Goal: Information Seeking & Learning: Understand process/instructions

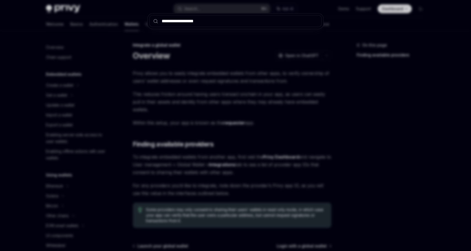
scroll to position [295, 0]
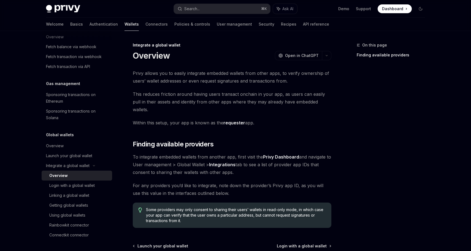
type textarea "*"
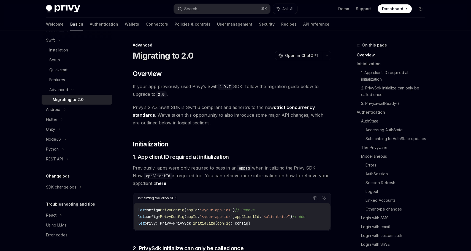
scroll to position [91, 0]
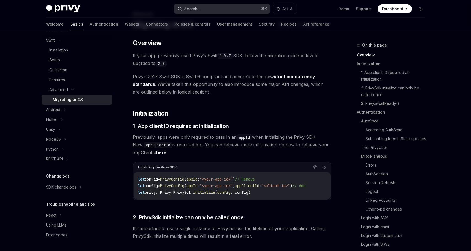
click at [205, 8] on button "Search... ⌘ K" at bounding box center [222, 9] width 96 height 10
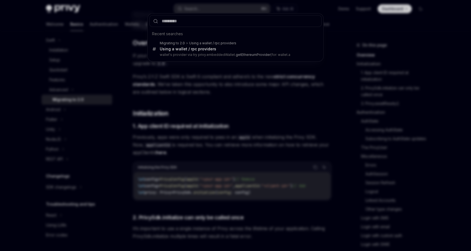
type input "**********"
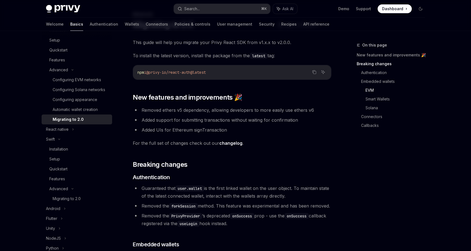
scroll to position [70, 0]
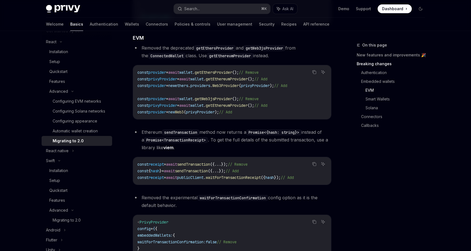
click at [223, 59] on code "getEthereumProvider" at bounding box center [230, 56] width 46 height 6
click at [210, 88] on span "providers" at bounding box center [200, 85] width 20 height 5
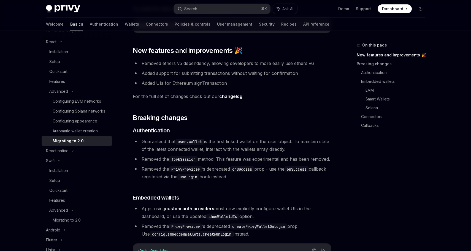
scroll to position [0, 0]
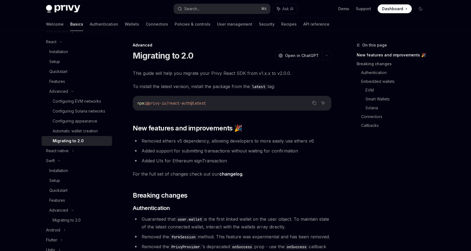
click at [217, 74] on span "This guide will help you migrate your Privy React SDK from v1.x.x to v2.0.0." at bounding box center [232, 73] width 199 height 8
click at [88, 102] on div "Configuring EVM networks" at bounding box center [77, 101] width 48 height 7
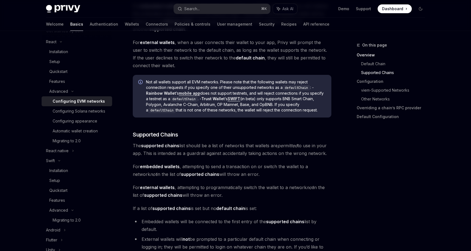
scroll to position [487, 0]
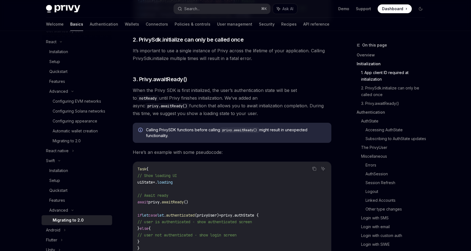
scroll to position [51, 0]
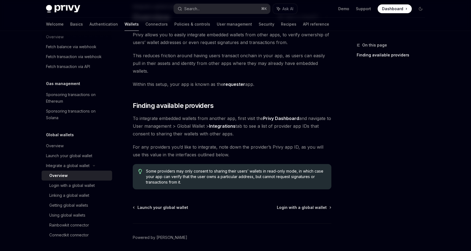
scroll to position [31, 0]
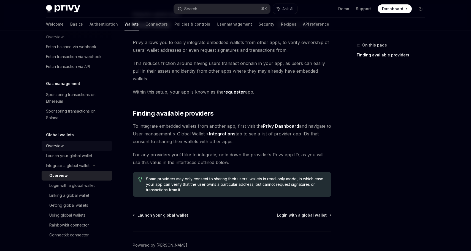
click at [85, 147] on div "Overview" at bounding box center [77, 146] width 63 height 7
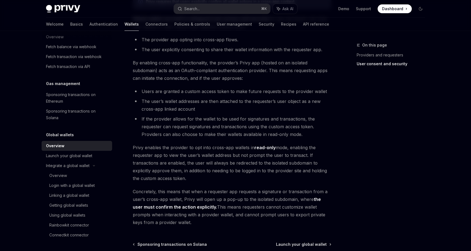
scroll to position [385, 0]
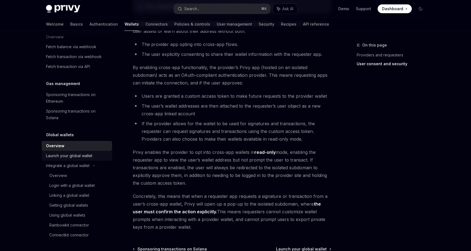
click at [61, 158] on div "Launch your global wallet" at bounding box center [69, 156] width 46 height 7
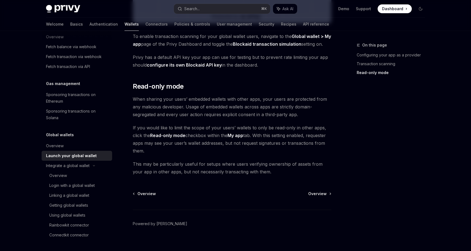
scroll to position [452, 0]
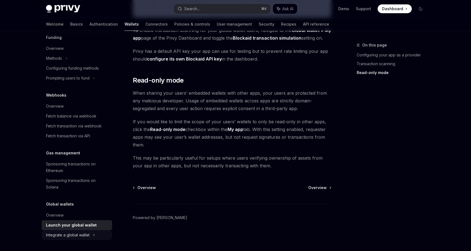
scroll to position [225, 0]
click at [81, 226] on div "Launch your global wallet" at bounding box center [71, 225] width 51 height 7
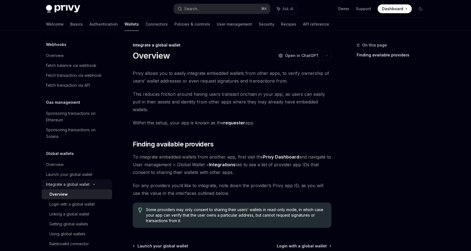
scroll to position [275, 0]
click at [86, 205] on div "Login with a global wallet" at bounding box center [71, 205] width 45 height 7
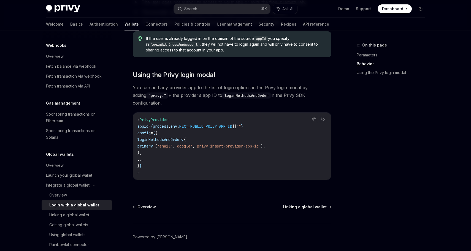
scroll to position [377, 0]
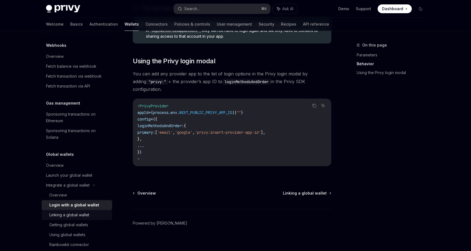
click at [84, 217] on div "Linking a global wallet" at bounding box center [69, 215] width 40 height 7
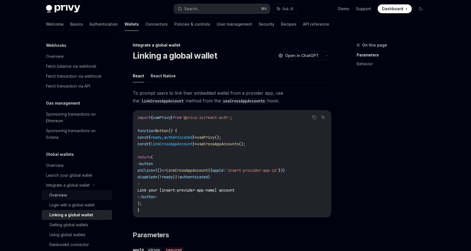
scroll to position [295, 0]
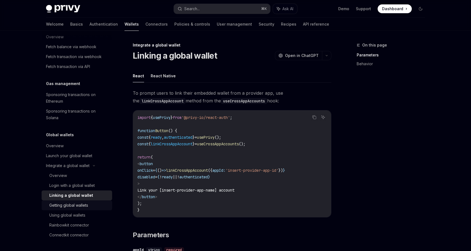
click at [68, 205] on div "Getting global wallets" at bounding box center [68, 205] width 39 height 7
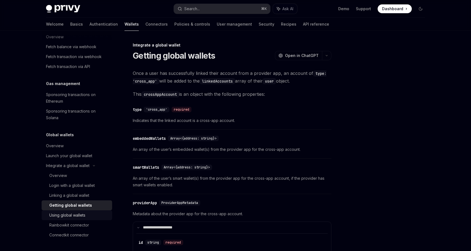
click at [83, 215] on div "Using global wallets" at bounding box center [67, 215] width 36 height 7
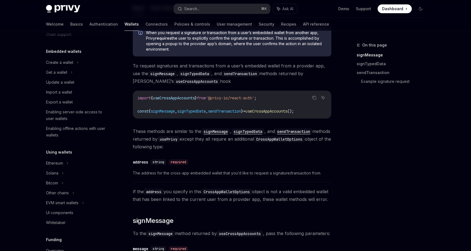
scroll to position [41, 0]
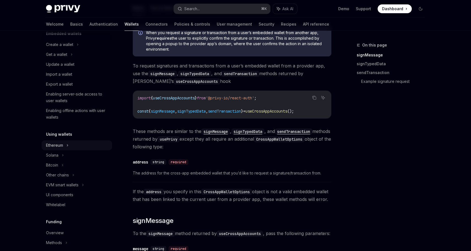
click at [58, 48] on div "Ethereum" at bounding box center [59, 44] width 27 height 7
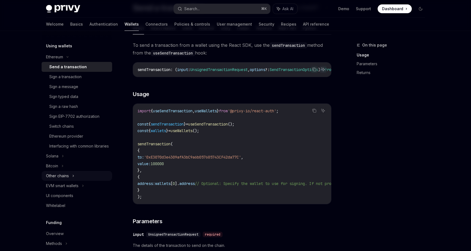
scroll to position [191, 0]
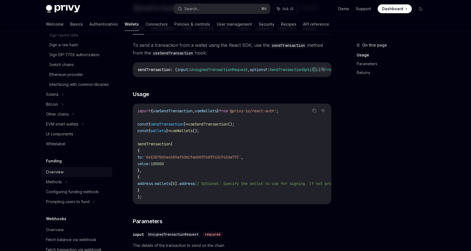
click at [67, 175] on div "Overview" at bounding box center [77, 172] width 63 height 7
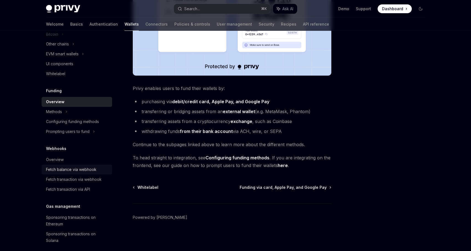
scroll to position [261, 0]
click at [61, 163] on div "Overview" at bounding box center [55, 160] width 18 height 7
type textarea "*"
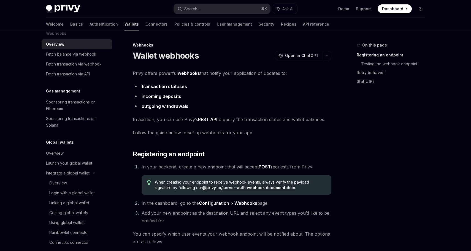
scroll to position [385, 0]
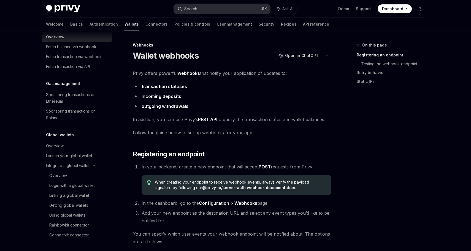
click at [204, 10] on button "Search... ⌘ K" at bounding box center [222, 9] width 96 height 10
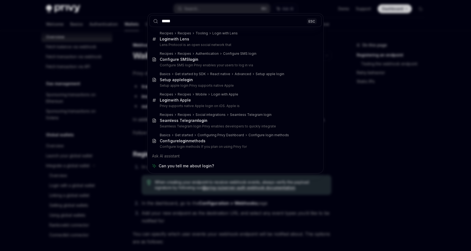
type input "*****"
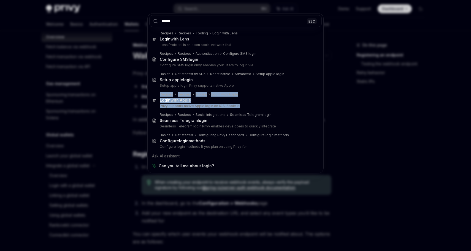
click at [93, 110] on div "***** ESC Recipes Recipes Tooling Login with Lens Login with Lens Lens Protocol…" at bounding box center [235, 125] width 471 height 251
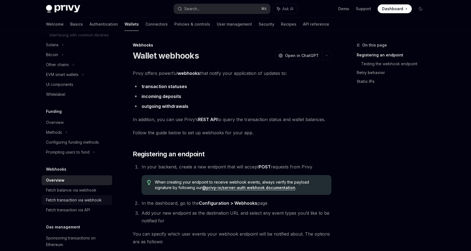
scroll to position [199, 0]
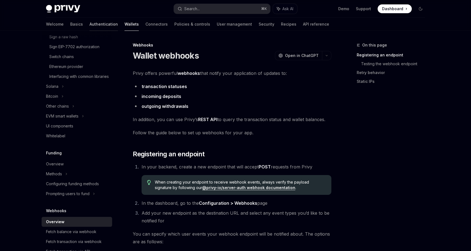
click at [90, 24] on link "Authentication" at bounding box center [104, 24] width 28 height 13
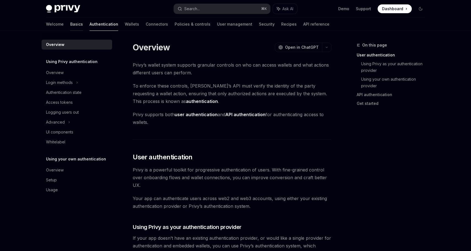
click at [70, 25] on link "Basics" at bounding box center [76, 24] width 13 height 13
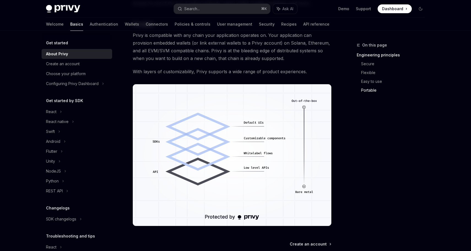
scroll to position [394, 0]
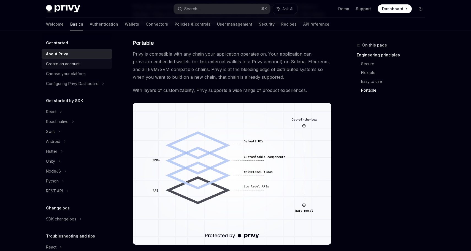
click at [64, 66] on div "Create an account" at bounding box center [63, 64] width 34 height 7
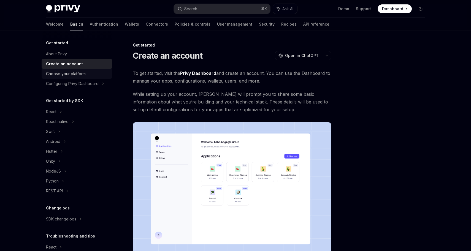
click at [73, 74] on div "Choose your platform" at bounding box center [66, 74] width 40 height 7
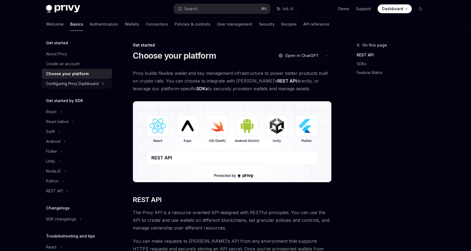
click at [80, 82] on div "Configuring Privy Dashboard" at bounding box center [72, 83] width 53 height 7
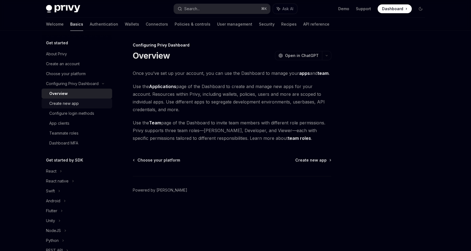
click at [72, 102] on div "Create new app" at bounding box center [63, 103] width 29 height 7
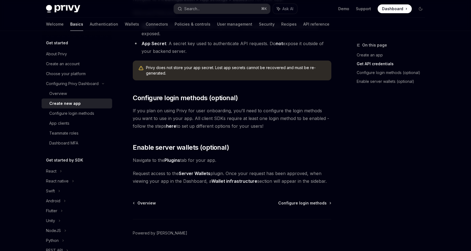
scroll to position [191, 0]
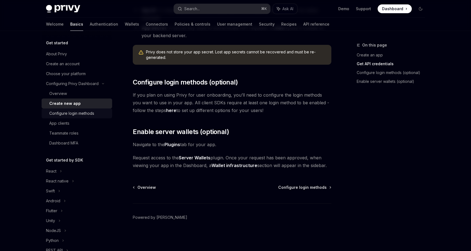
click at [78, 113] on div "Configure login methods" at bounding box center [71, 113] width 45 height 7
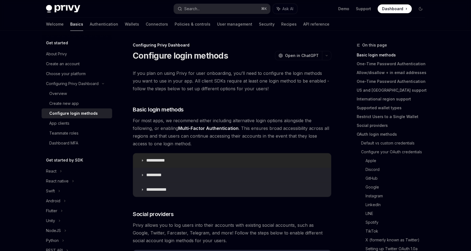
click at [168, 160] on p "**********" at bounding box center [157, 161] width 23 height 6
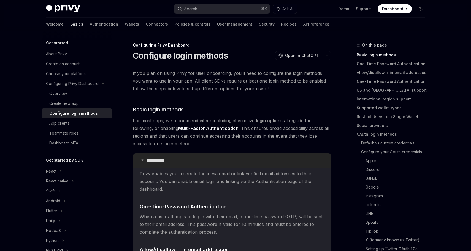
click at [182, 159] on summary "**********" at bounding box center [232, 160] width 198 height 14
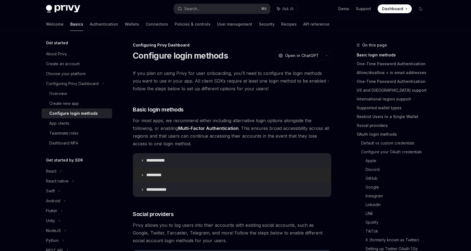
click at [158, 178] on p "*********" at bounding box center [156, 175] width 21 height 6
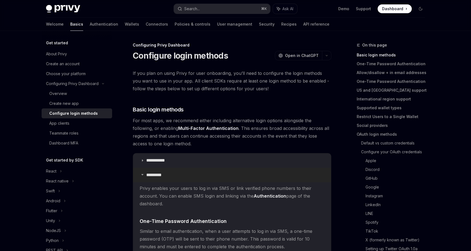
click at [160, 177] on p "*********" at bounding box center [156, 175] width 21 height 6
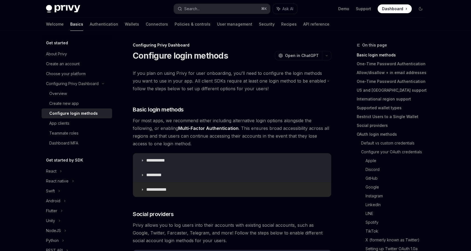
click at [160, 188] on p "**********" at bounding box center [158, 190] width 25 height 6
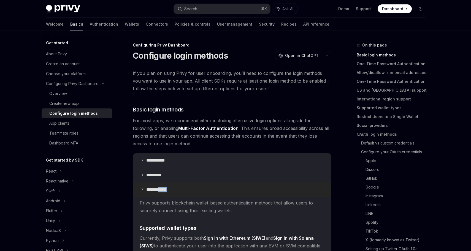
click at [160, 188] on p "**********" at bounding box center [158, 190] width 25 height 6
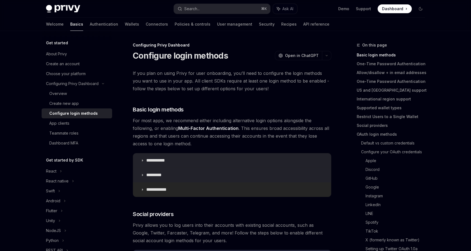
click at [167, 188] on p "**********" at bounding box center [158, 190] width 25 height 6
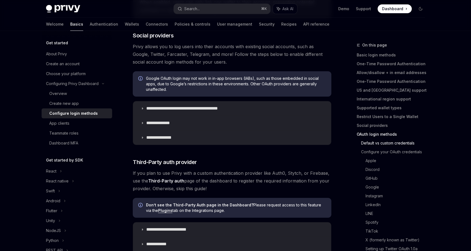
scroll to position [434, 0]
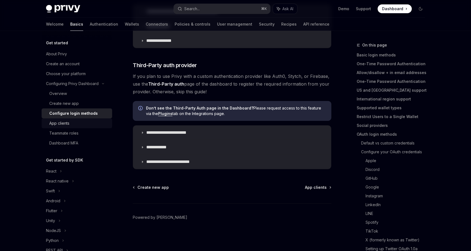
click at [65, 123] on div "App clients" at bounding box center [59, 123] width 20 height 7
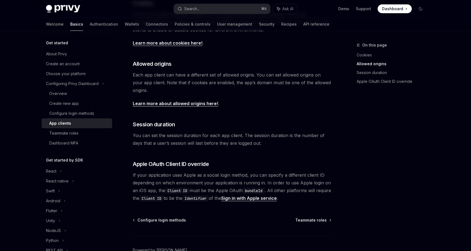
scroll to position [189, 0]
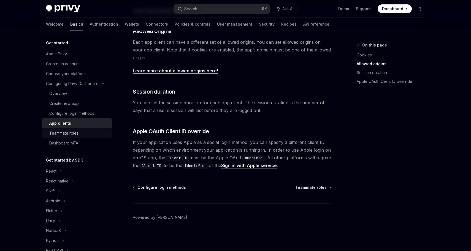
click at [69, 133] on div "Teammate roles" at bounding box center [63, 133] width 29 height 7
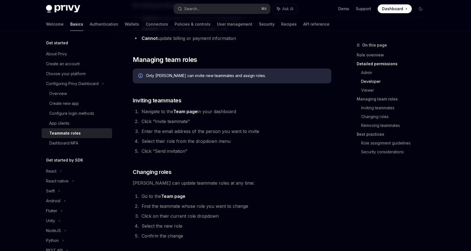
scroll to position [915, 0]
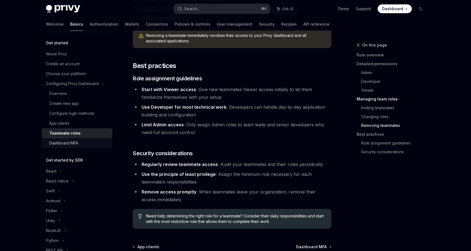
click at [67, 142] on div "Dashboard MFA" at bounding box center [63, 143] width 29 height 7
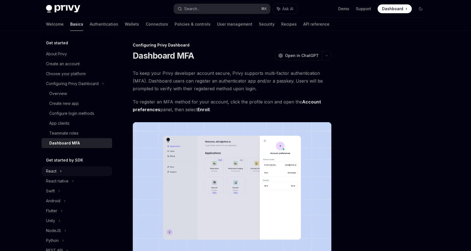
click at [67, 174] on div "React" at bounding box center [77, 171] width 71 height 10
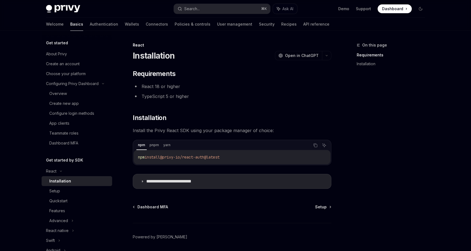
scroll to position [20, 0]
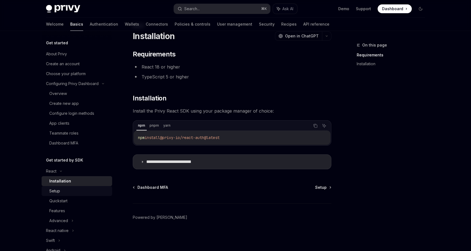
click at [63, 191] on div "Setup" at bounding box center [78, 191] width 59 height 7
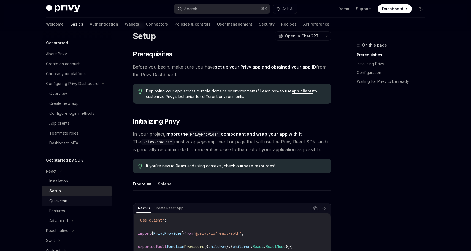
click at [77, 201] on div "Quickstart" at bounding box center [78, 201] width 59 height 7
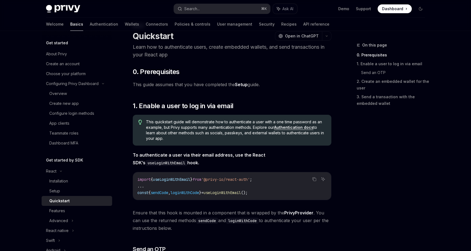
click at [225, 165] on span "To authenticate a user via their email address, use the React SDK’s useLoginWit…" at bounding box center [232, 158] width 199 height 15
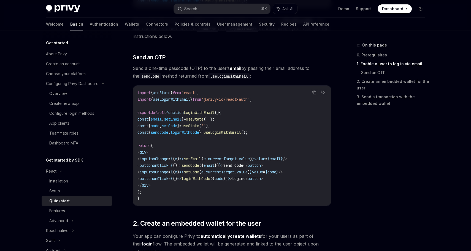
scroll to position [212, 0]
click at [69, 212] on div "Features" at bounding box center [78, 211] width 59 height 7
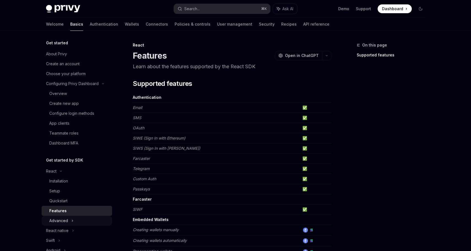
click at [72, 219] on icon at bounding box center [72, 221] width 2 height 7
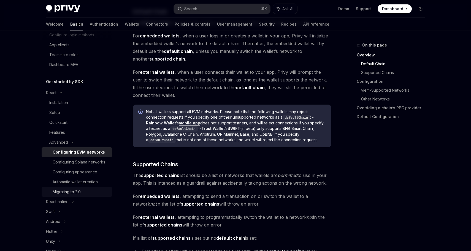
scroll to position [82, 0]
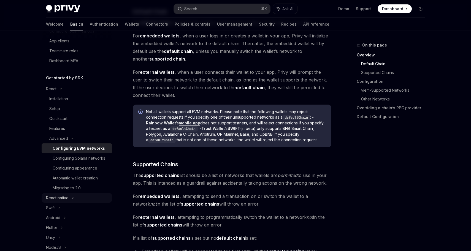
click at [66, 199] on div "React native" at bounding box center [57, 198] width 23 height 7
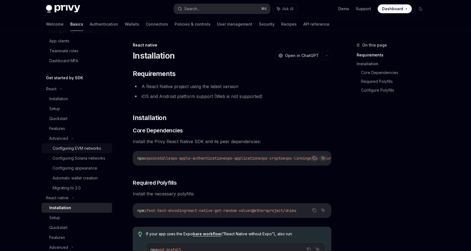
click at [66, 147] on div "Configuring EVM networks" at bounding box center [77, 148] width 48 height 7
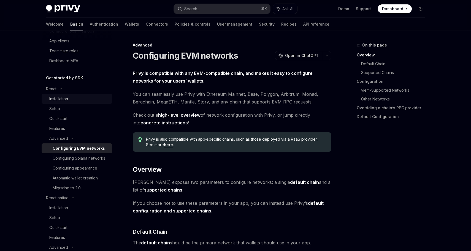
click at [58, 98] on div "Installation" at bounding box center [58, 99] width 19 height 7
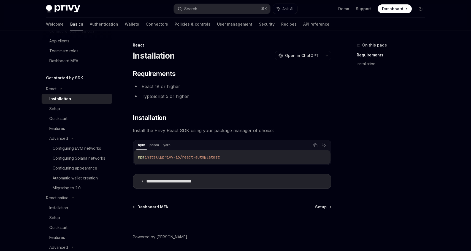
scroll to position [20, 0]
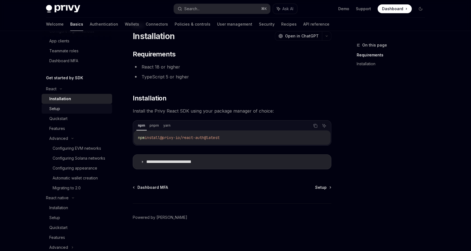
click at [66, 107] on div "Setup" at bounding box center [78, 109] width 59 height 7
type textarea "*"
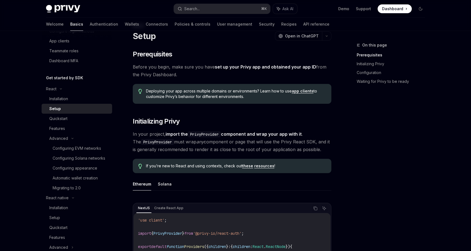
scroll to position [143, 0]
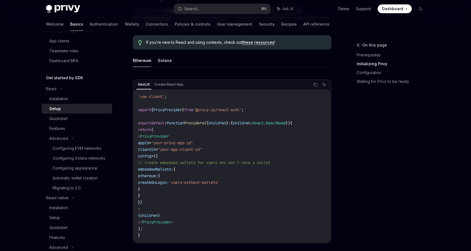
click at [193, 110] on span "from" at bounding box center [188, 109] width 9 height 5
copy code "import { PrivyProvider } from '@privy-io/react-auth' ;"
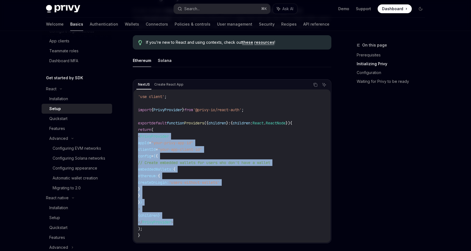
drag, startPoint x: 194, startPoint y: 222, endPoint x: 136, endPoint y: 136, distance: 103.5
click at [136, 136] on div "'use client' ; import { PrivyProvider } from '@privy-io/react-auth' ; export de…" at bounding box center [232, 166] width 197 height 153
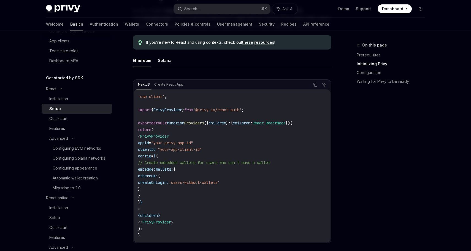
drag, startPoint x: 160, startPoint y: 210, endPoint x: 127, endPoint y: 138, distance: 79.5
copy code "< PrivyProvider appId = "your-privy-app-id" clientId = "your-app-client-id" con…"
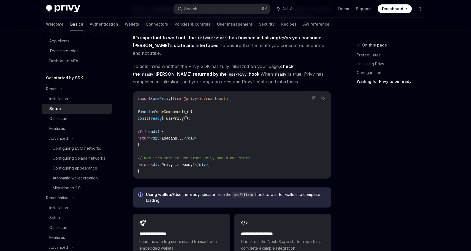
scroll to position [564, 0]
click at [209, 110] on code "import { usePrivy } from '@privy-io/react-auth' ; function YourComponent () { c…" at bounding box center [231, 135] width 189 height 79
copy code "const { ready } = usePrivy ();"
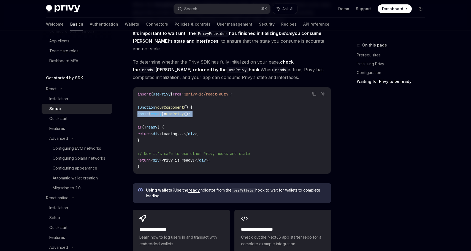
scroll to position [568, 0]
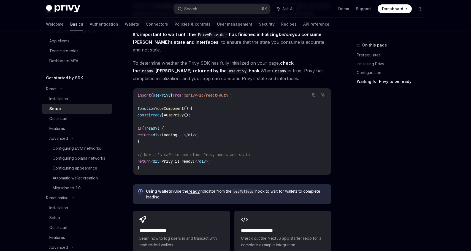
click at [157, 126] on span "ready" at bounding box center [151, 128] width 11 height 5
copy span "ready"
drag, startPoint x: 153, startPoint y: 133, endPoint x: 134, endPoint y: 121, distance: 22.9
click at [134, 121] on div "import { usePrivy } from '@privy-io/react-auth' ; function YourComponent () { c…" at bounding box center [232, 131] width 198 height 87
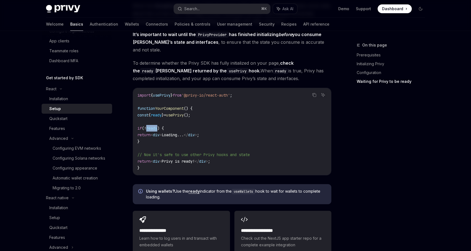
copy code "if ( ! ready ) { return < div > Loading... </ div > ; }"
click at [184, 113] on span "usePrivy" at bounding box center [175, 115] width 18 height 5
copy code "const { ready } = usePrivy ();"
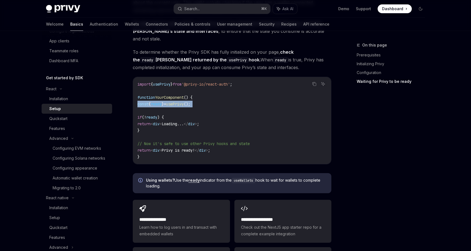
scroll to position [564, 0]
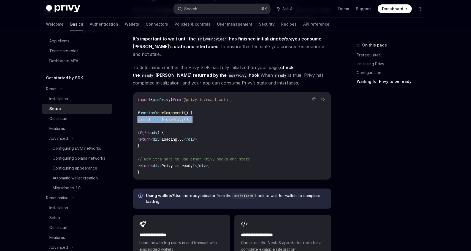
click at [205, 5] on button "Search... ⌘ K" at bounding box center [222, 9] width 96 height 10
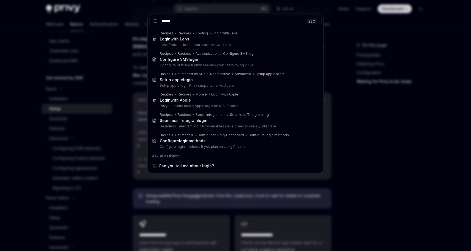
type input "*****"
click at [95, 98] on div "***** ESC Recipes Recipes Tooling Login with Lens Login with Lens Lens Protocol…" at bounding box center [235, 125] width 471 height 251
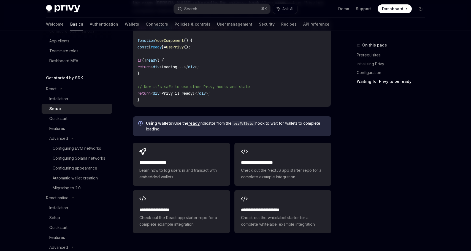
scroll to position [694, 0]
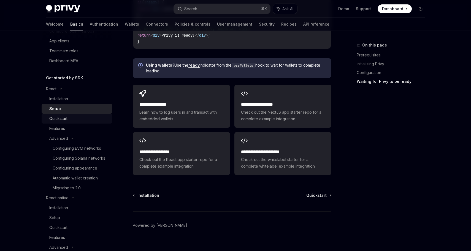
click at [71, 120] on div "Quickstart" at bounding box center [78, 118] width 59 height 7
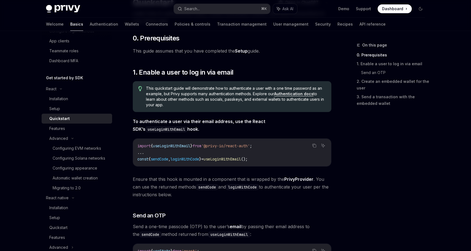
scroll to position [48, 0]
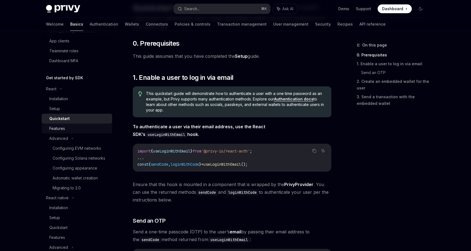
click at [67, 130] on div "Features" at bounding box center [78, 128] width 59 height 7
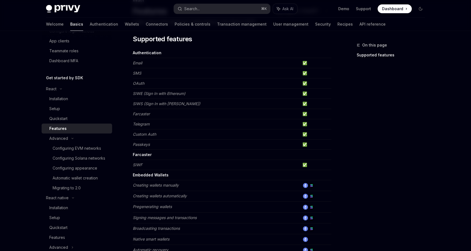
scroll to position [88, 0]
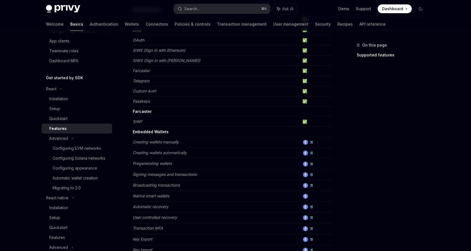
click at [301, 100] on td "✅" at bounding box center [315, 101] width 31 height 10
click at [304, 100] on td "✅" at bounding box center [315, 101] width 31 height 10
click at [63, 139] on div "Advanced" at bounding box center [58, 138] width 19 height 7
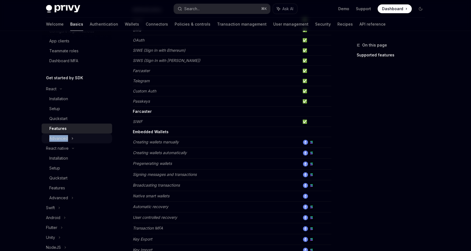
click at [63, 139] on div "Advanced" at bounding box center [58, 138] width 19 height 7
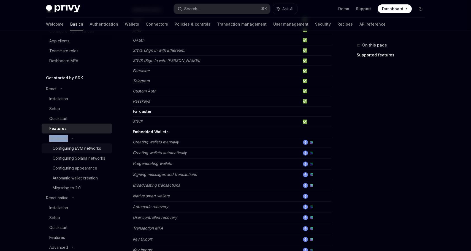
click at [77, 149] on div "Configuring EVM networks" at bounding box center [77, 148] width 48 height 7
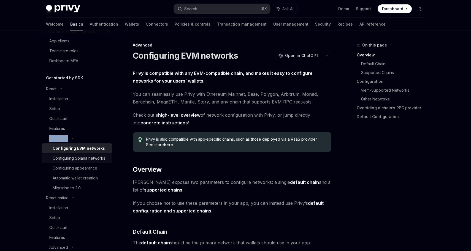
scroll to position [151, 0]
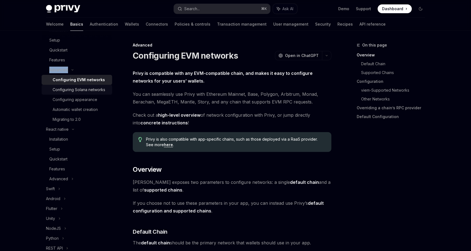
click at [74, 90] on div "Configuring Solana networks" at bounding box center [79, 89] width 53 height 7
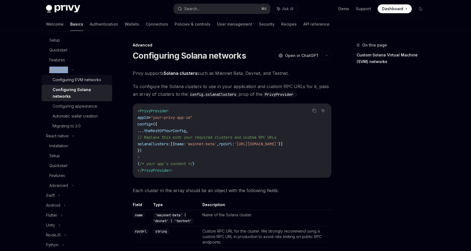
click at [77, 80] on div "Configuring EVM networks" at bounding box center [77, 80] width 48 height 7
type textarea "*"
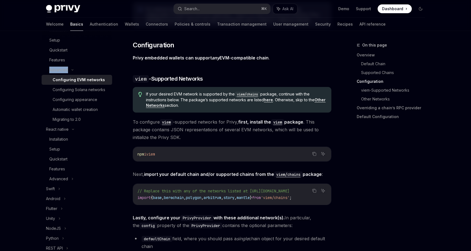
scroll to position [528, 0]
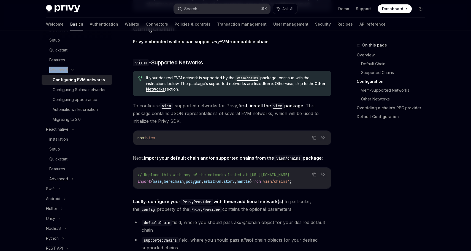
click at [202, 9] on button "Search... ⌘ K" at bounding box center [222, 9] width 96 height 10
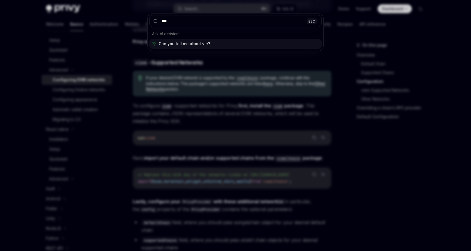
type input "****"
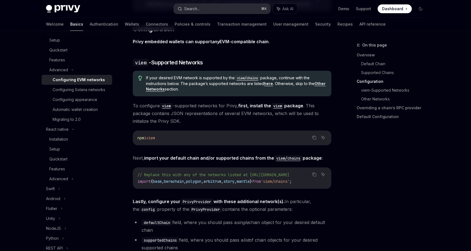
type textarea "*"
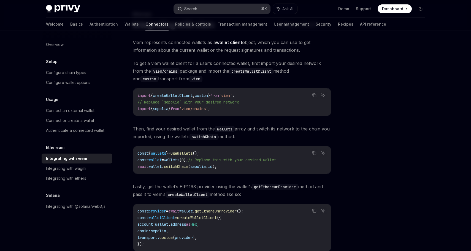
click at [198, 4] on button "Search... ⌘ K" at bounding box center [222, 9] width 96 height 10
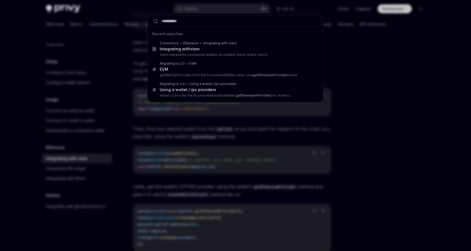
click at [104, 37] on div "Recent searches Connectors Ethereum Integrating with viem Integrating with viem…" at bounding box center [235, 125] width 471 height 251
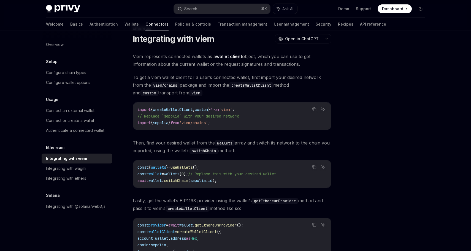
scroll to position [18, 0]
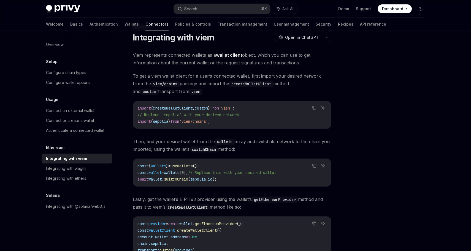
click at [184, 107] on span "createWalletClient" at bounding box center [173, 108] width 40 height 5
copy span "createWalletClient"
click at [236, 131] on div "Viem represents connected wallets as a wallet client object, which you can use …" at bounding box center [232, 169] width 199 height 237
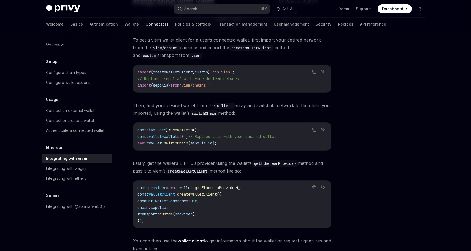
scroll to position [58, 0]
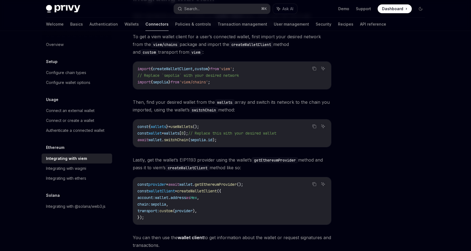
click at [190, 127] on span "useWallets" at bounding box center [182, 126] width 22 height 5
copy code "const { wallets } = useWallets ();"
click at [164, 131] on span "=" at bounding box center [163, 133] width 2 height 5
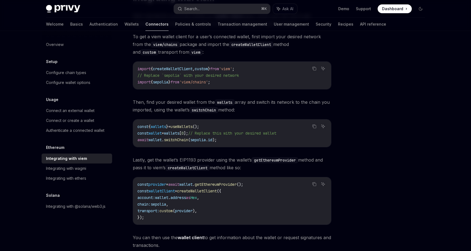
click at [164, 131] on span "=" at bounding box center [163, 133] width 2 height 5
click at [190, 128] on span "useWallets" at bounding box center [182, 126] width 22 height 5
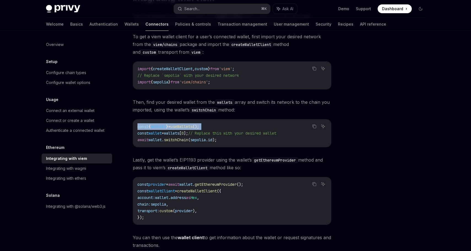
click at [190, 128] on span "useWallets" at bounding box center [182, 126] width 22 height 5
click at [228, 124] on code "const { wallets } = useWallets (); const wallet = wallets [ 0 ]; // Replace thi…" at bounding box center [231, 133] width 189 height 20
click at [199, 126] on span "();" at bounding box center [196, 126] width 7 height 5
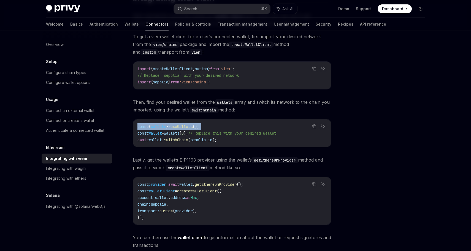
click at [199, 126] on span "();" at bounding box center [196, 126] width 7 height 5
copy code "const { wallets } = useWallets ();"
